Goal: Check status

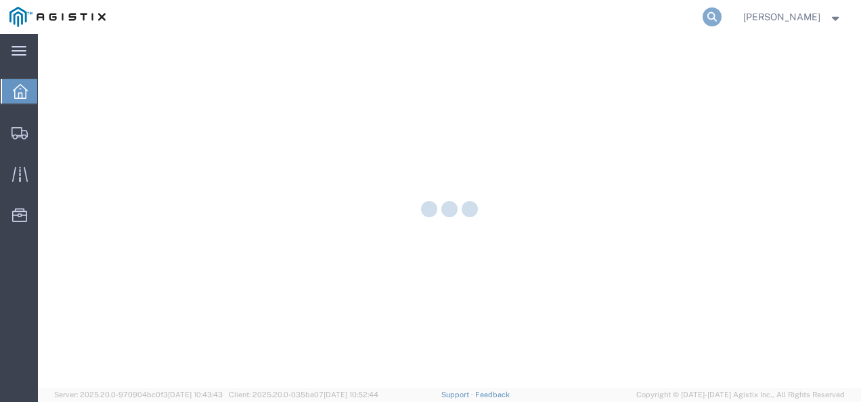
click at [721, 19] on icon at bounding box center [711, 16] width 19 height 19
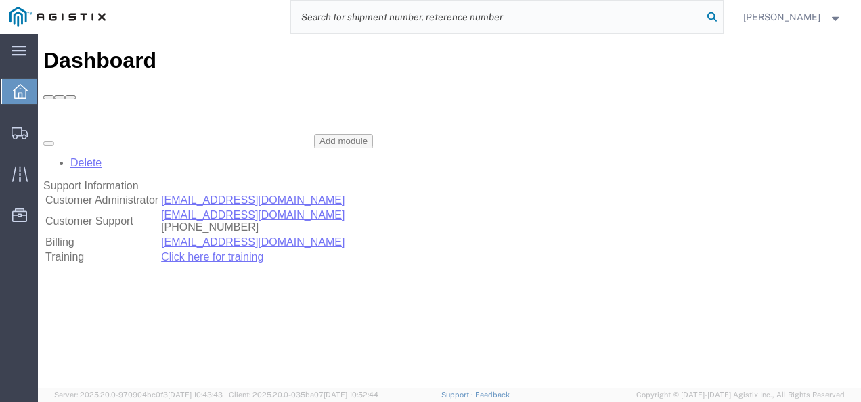
paste input "57011488"
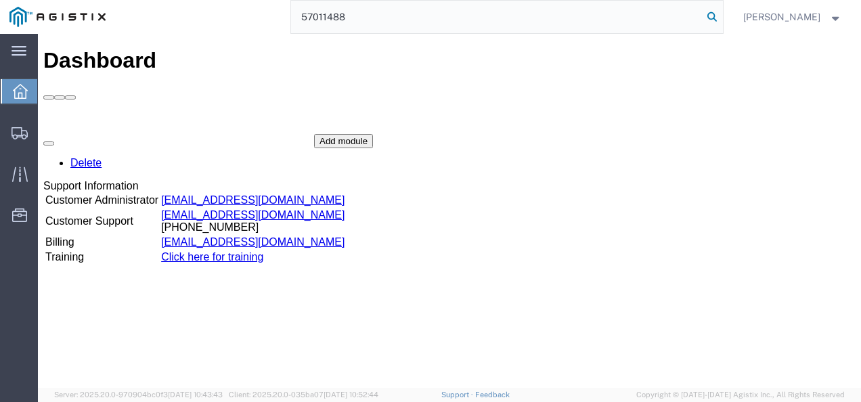
type input "57011488"
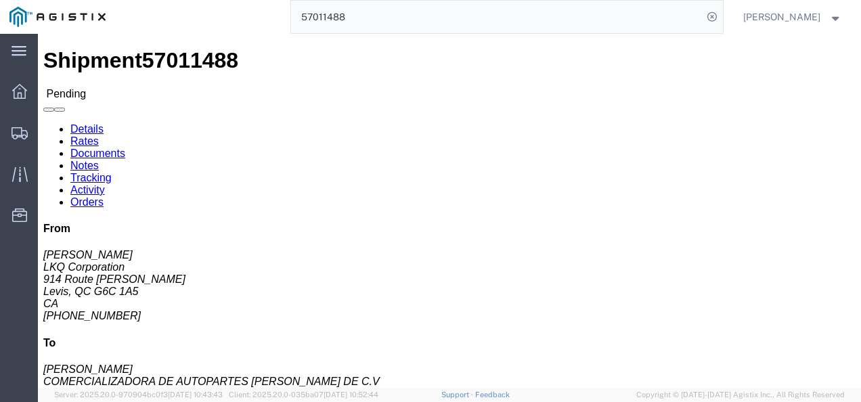
click div "Leg 1 - Truckload Vehicle 1: Standard Dry Van (53 Feet) Number of trucks: 1"
click link "Rates"
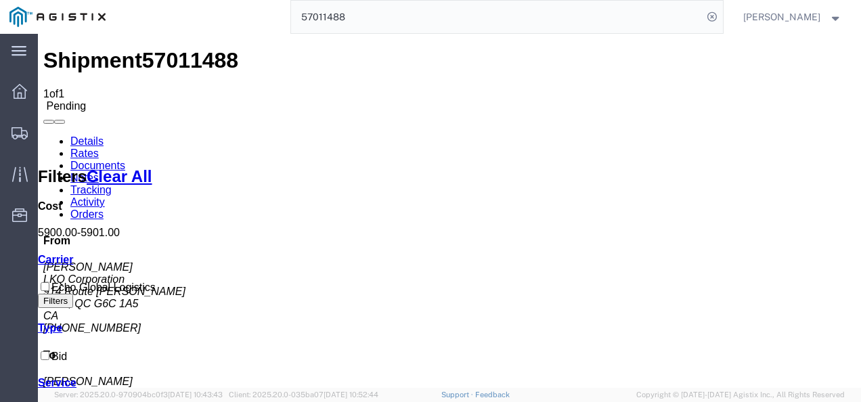
drag, startPoint x: 453, startPoint y: 340, endPoint x: 447, endPoint y: 380, distance: 40.5
